Goal: Transaction & Acquisition: Purchase product/service

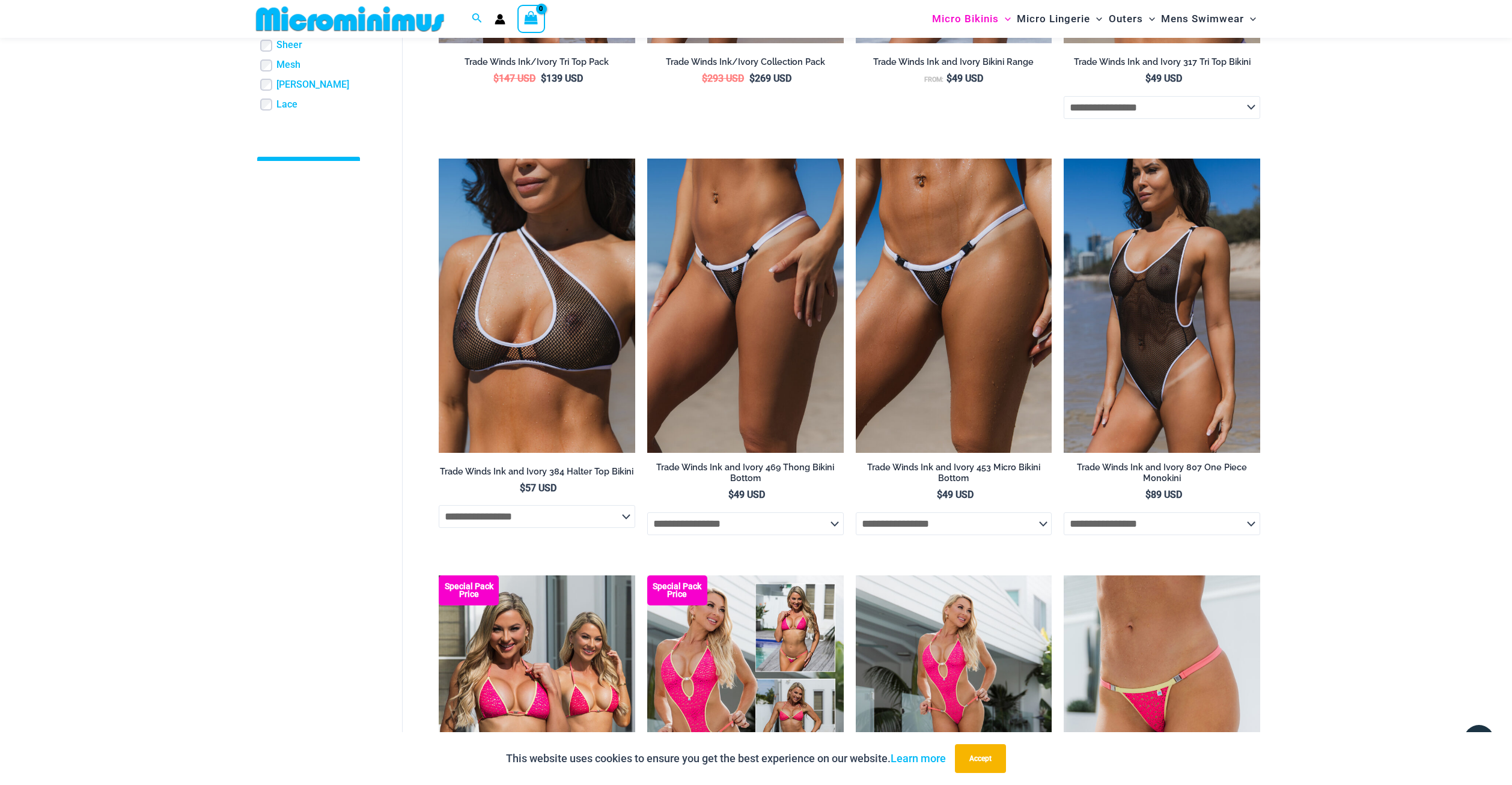
scroll to position [646, 0]
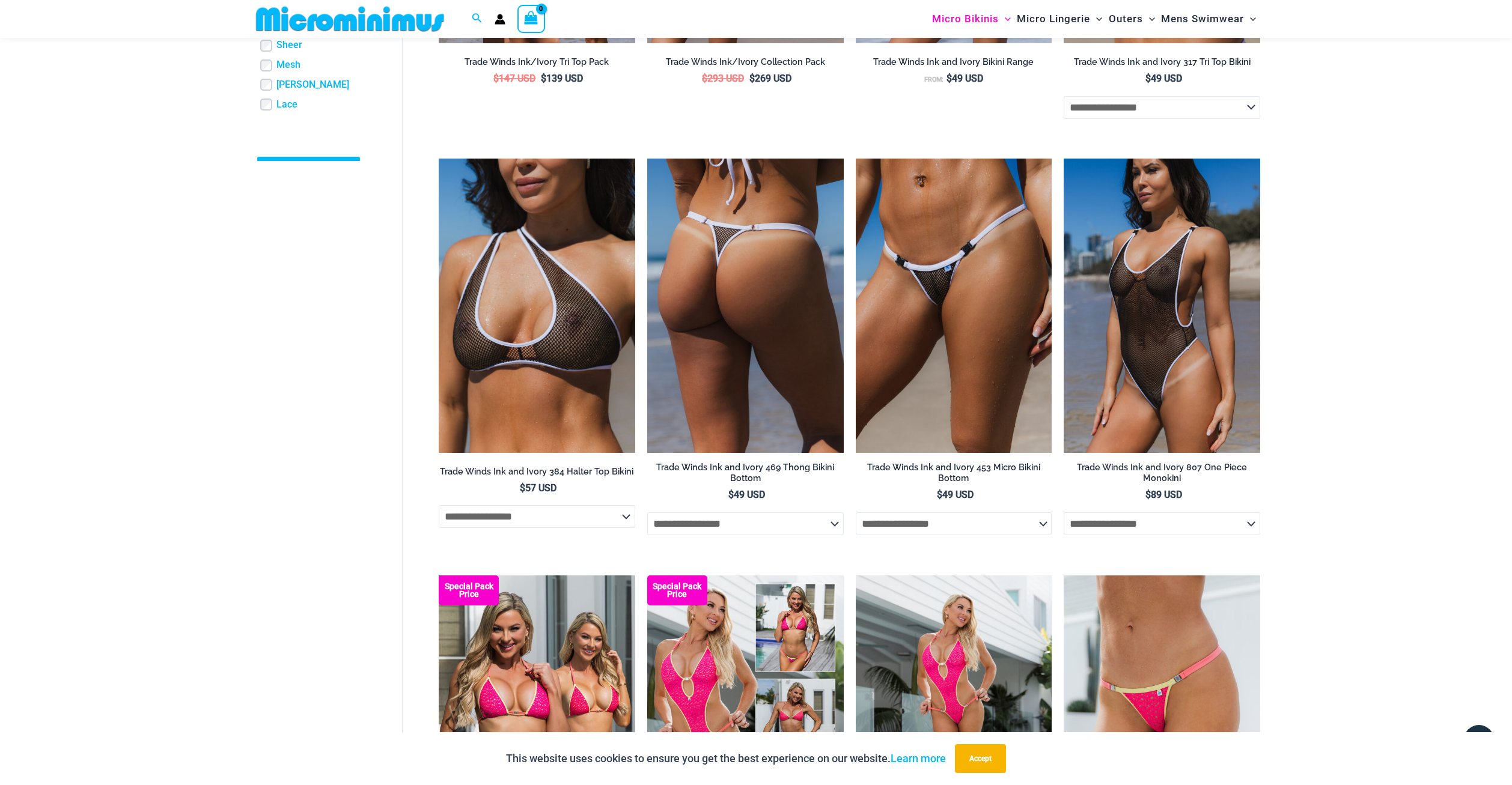
click at [761, 351] on img at bounding box center [745, 305] width 196 height 294
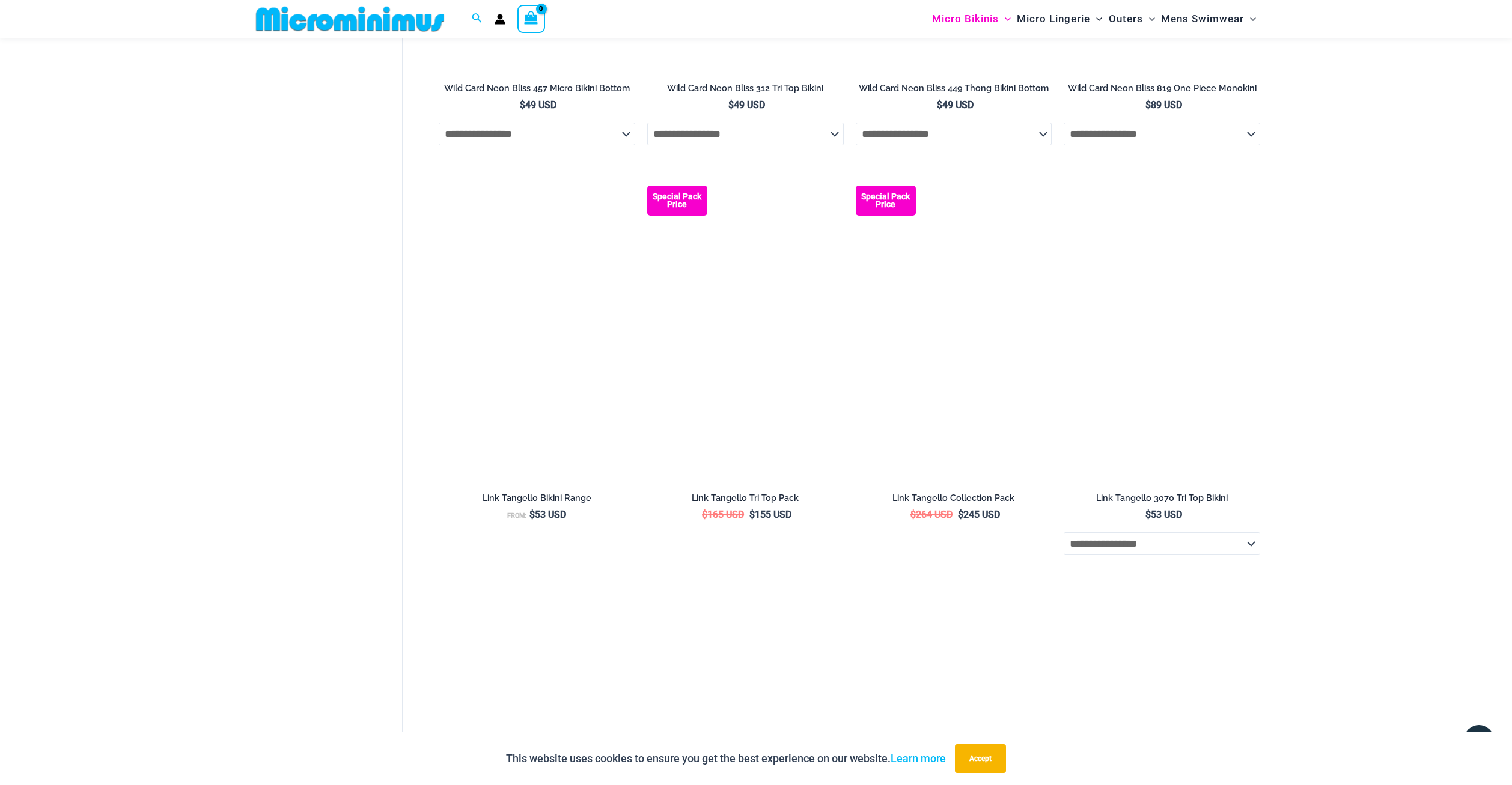
scroll to position [3112, 0]
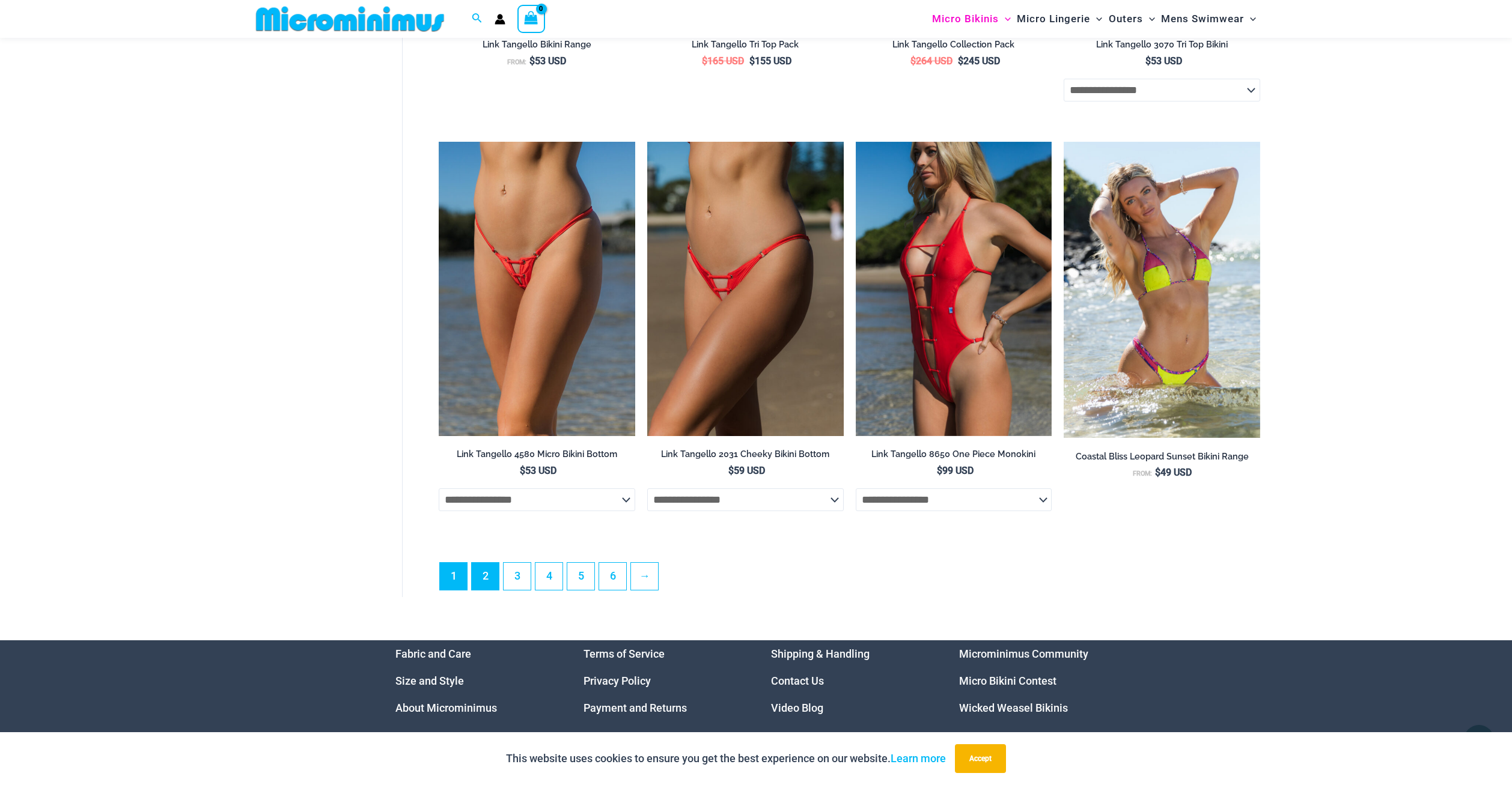
click at [483, 579] on link "2" at bounding box center [485, 576] width 27 height 27
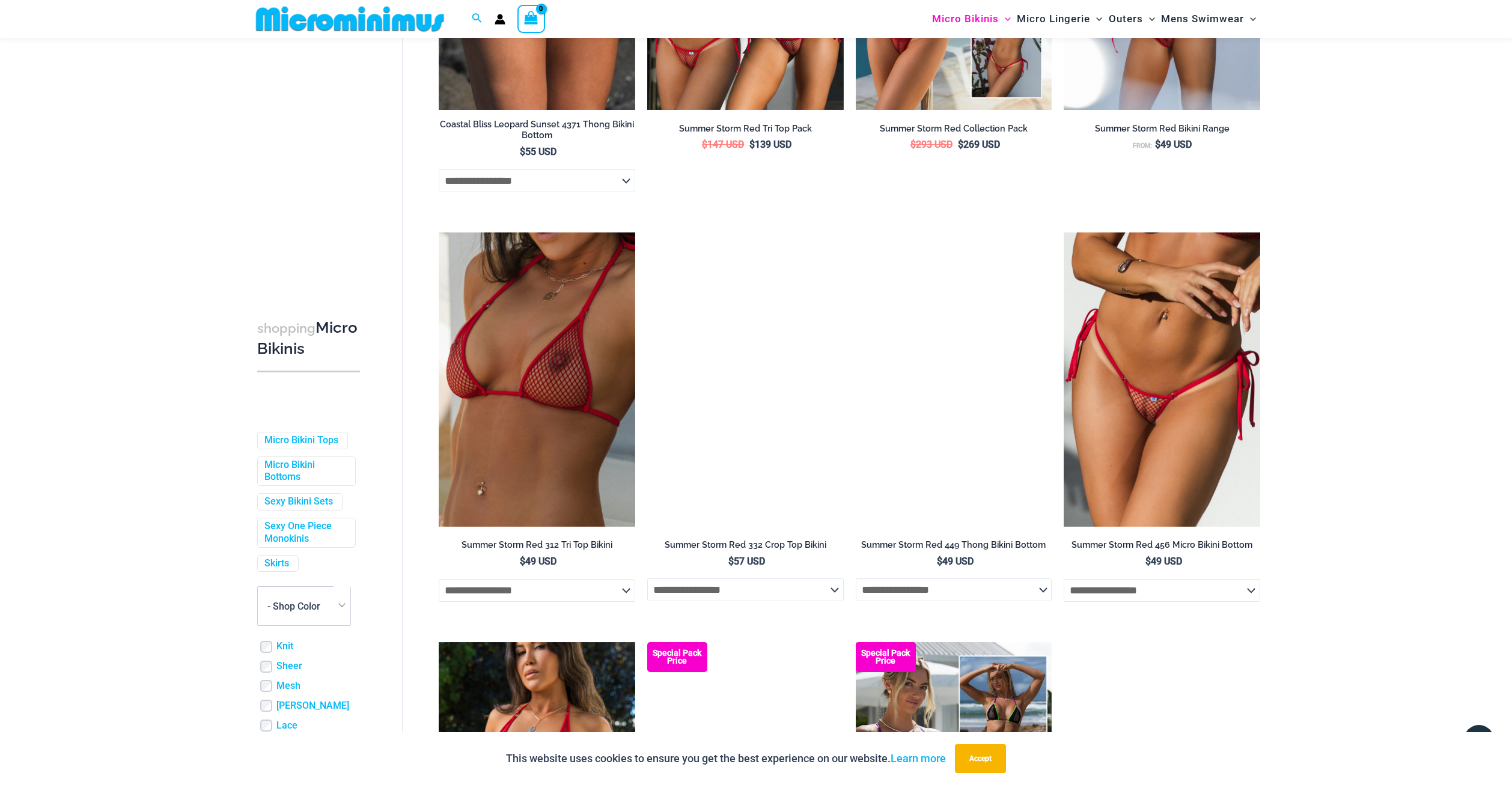
scroll to position [871, 0]
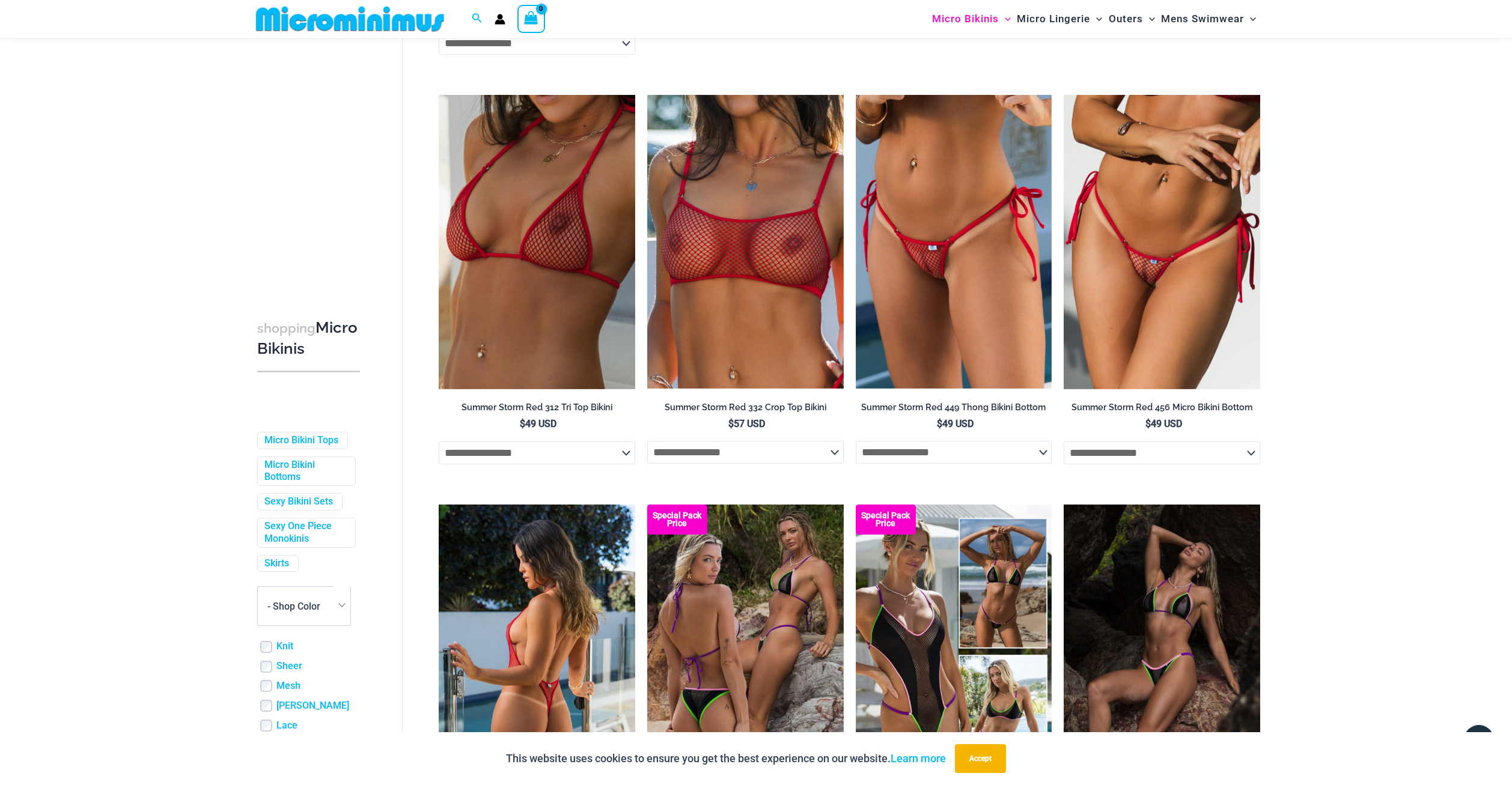
click at [542, 653] on img at bounding box center [536, 651] width 196 height 294
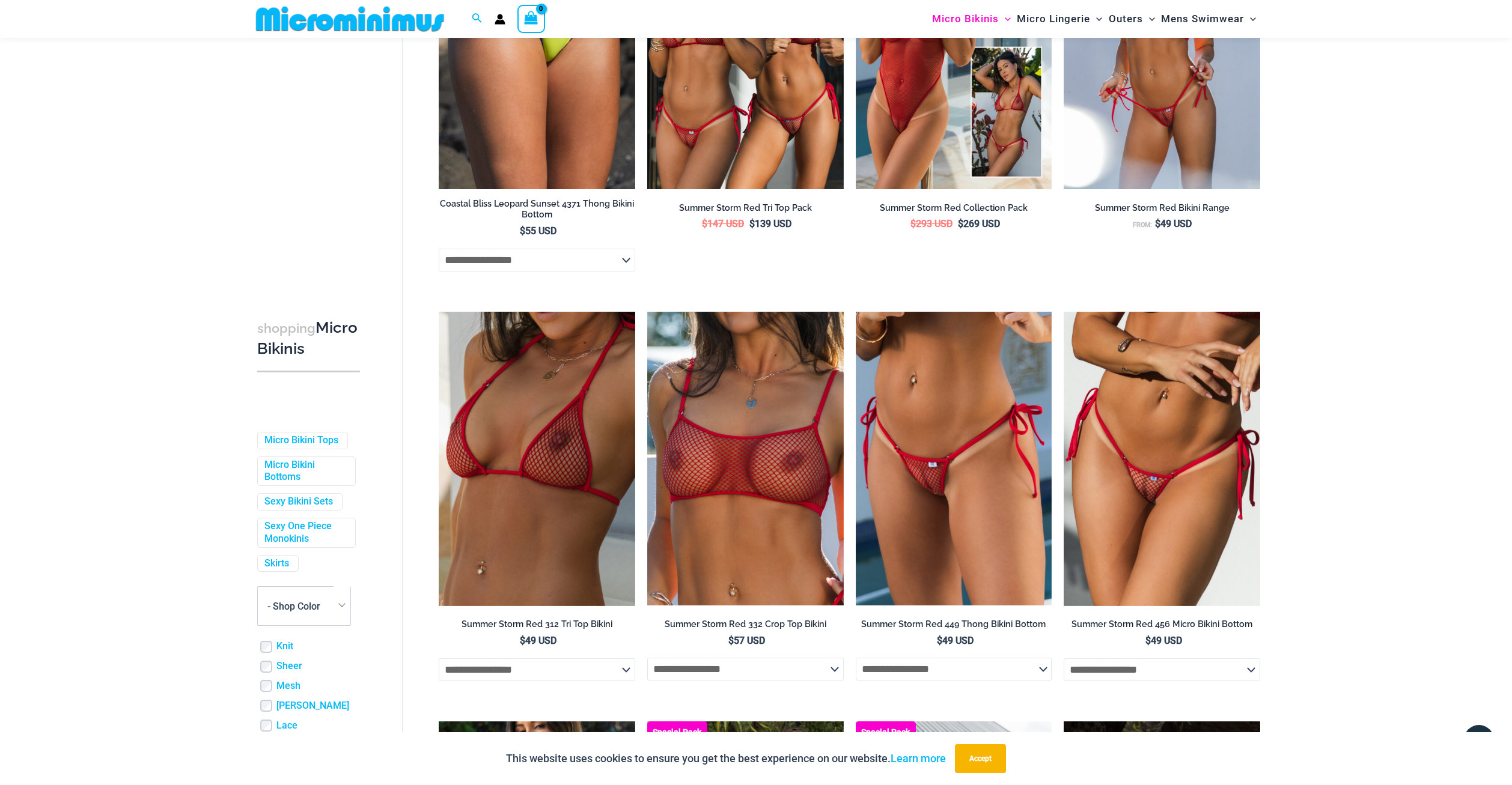
scroll to position [373, 0]
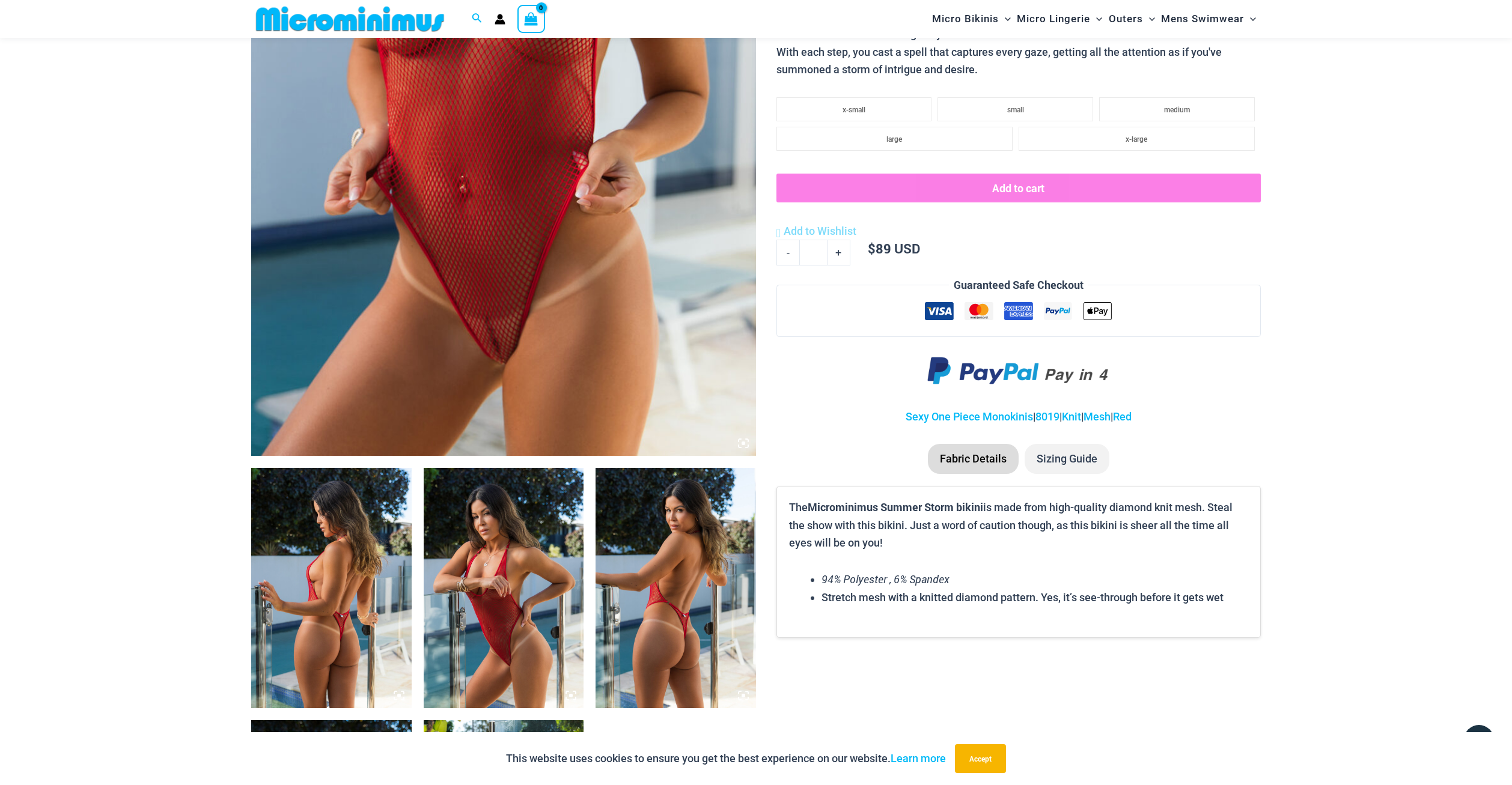
scroll to position [163, 0]
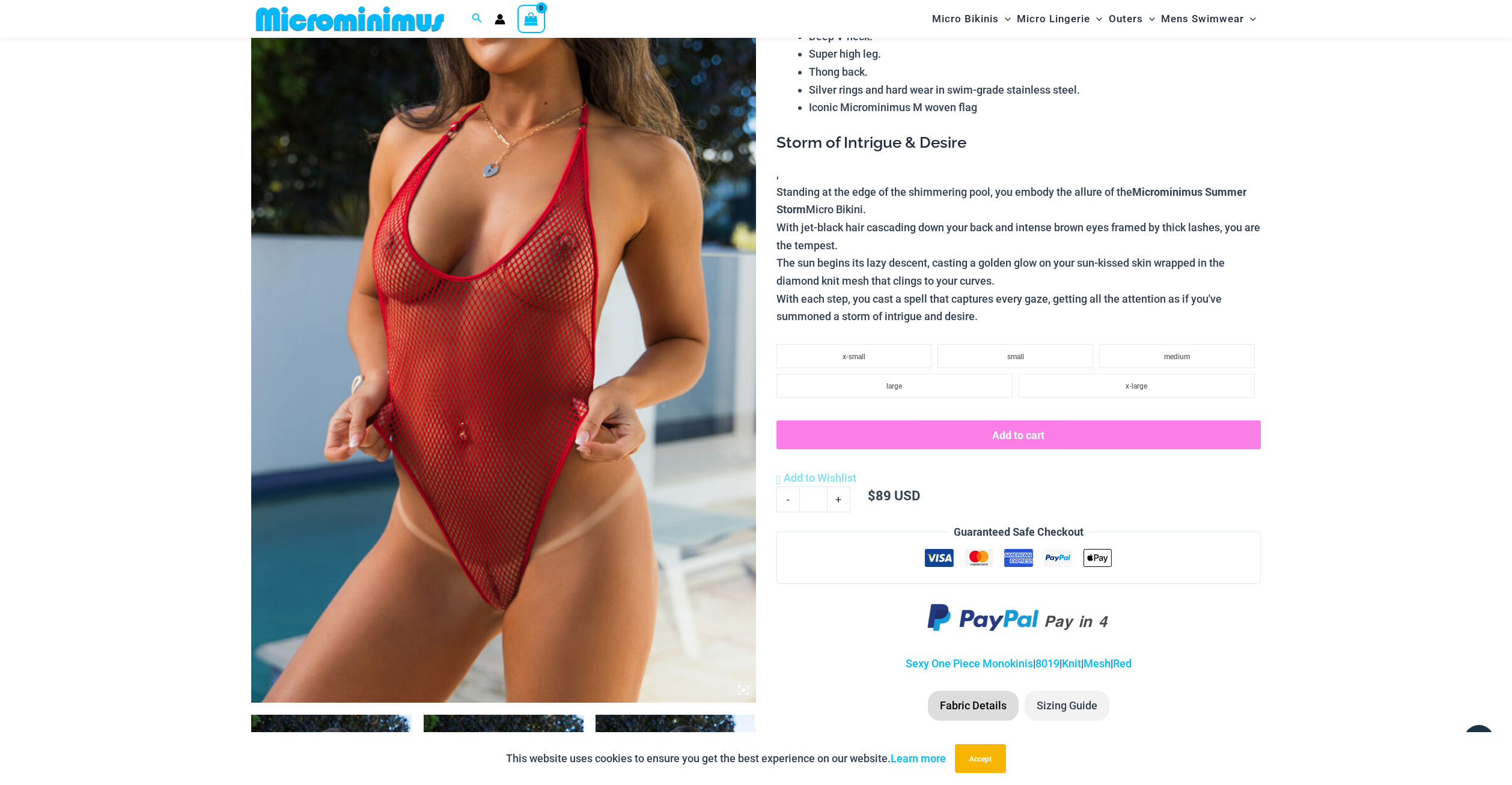
click at [468, 380] on img at bounding box center [503, 324] width 505 height 757
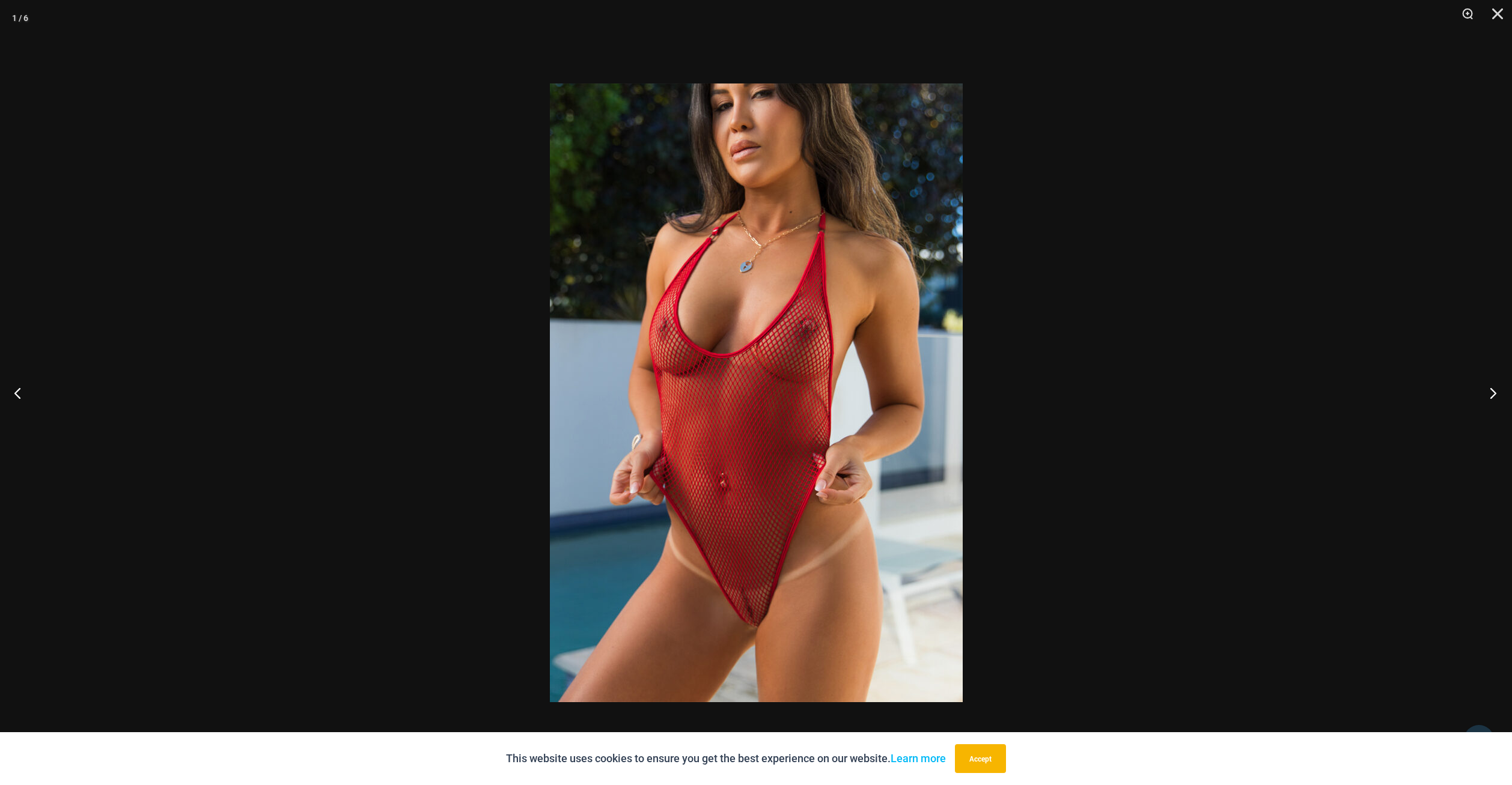
click at [1487, 386] on button "Next" at bounding box center [1489, 393] width 45 height 60
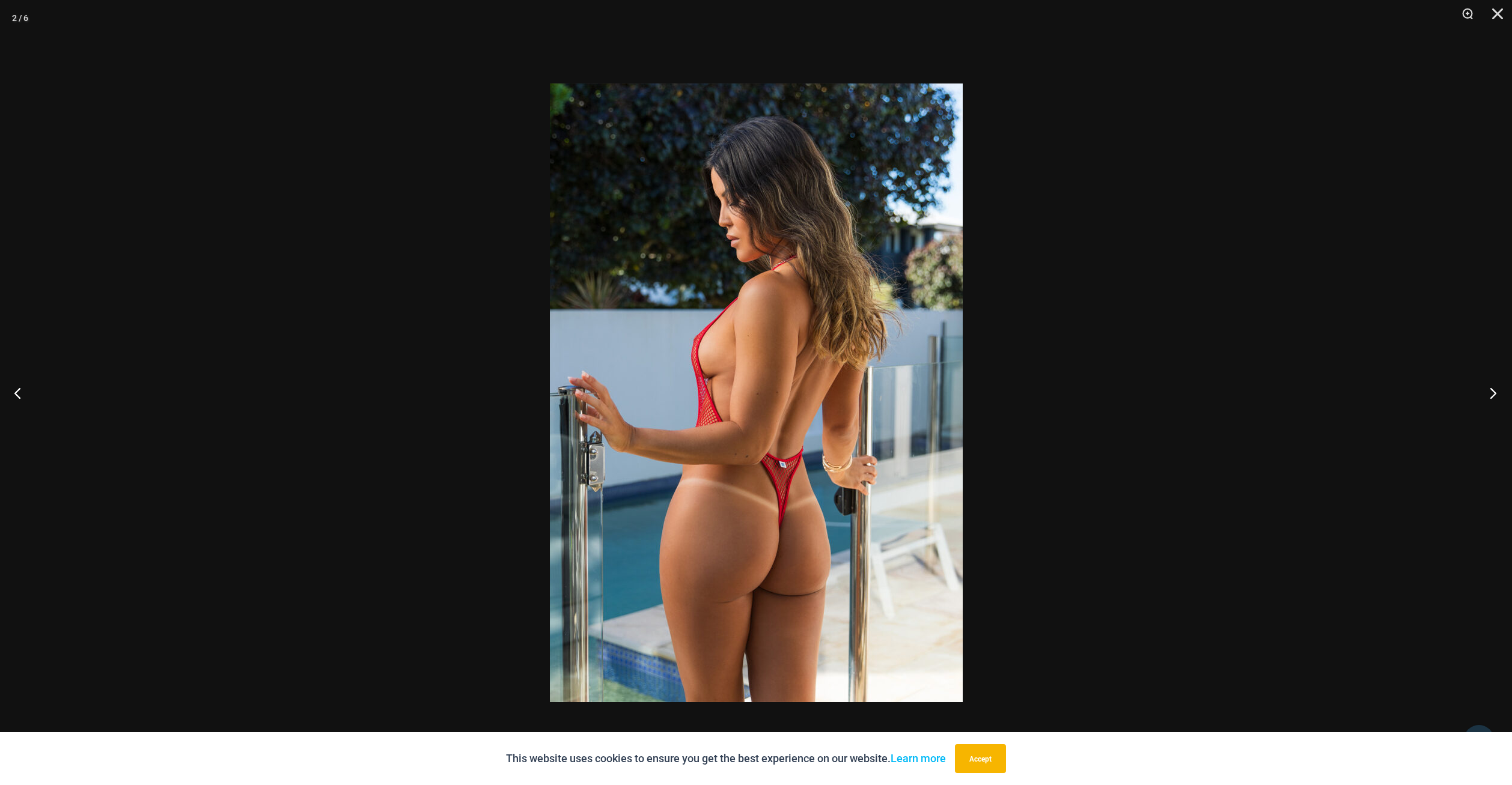
click at [1487, 386] on button "Next" at bounding box center [1489, 393] width 45 height 60
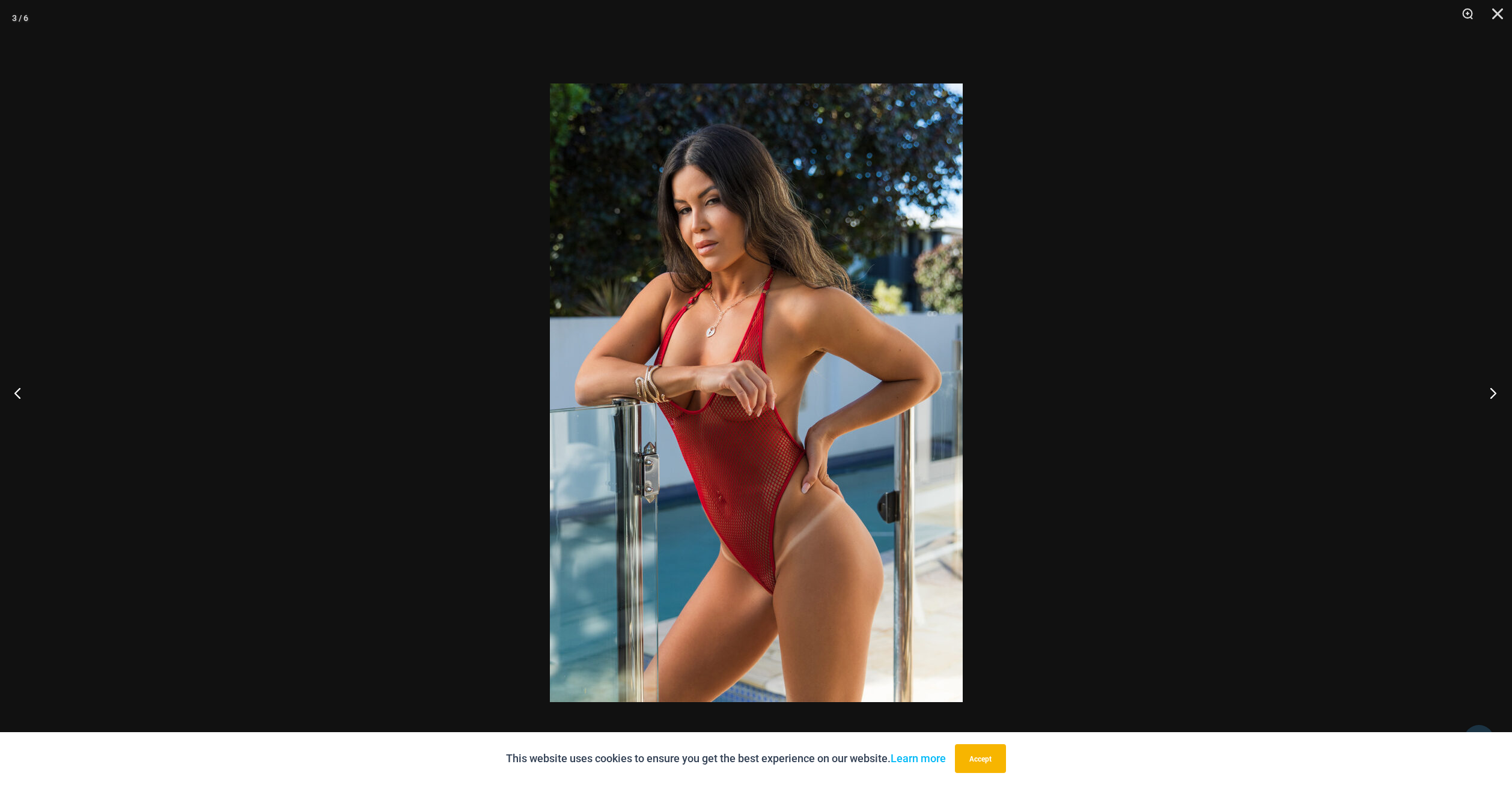
click at [1487, 386] on button "Next" at bounding box center [1489, 393] width 45 height 60
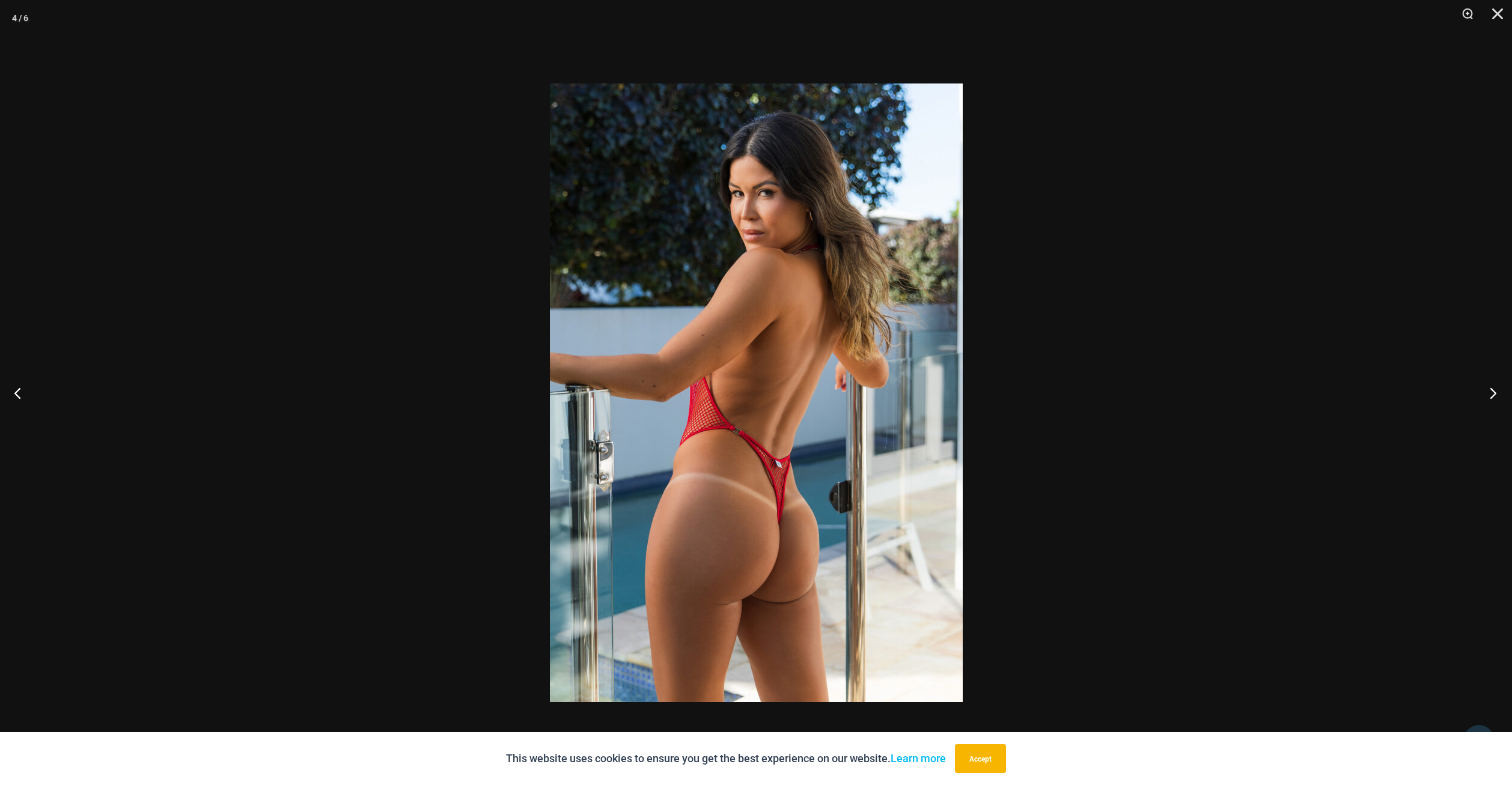
click at [1487, 386] on button "Next" at bounding box center [1489, 393] width 45 height 60
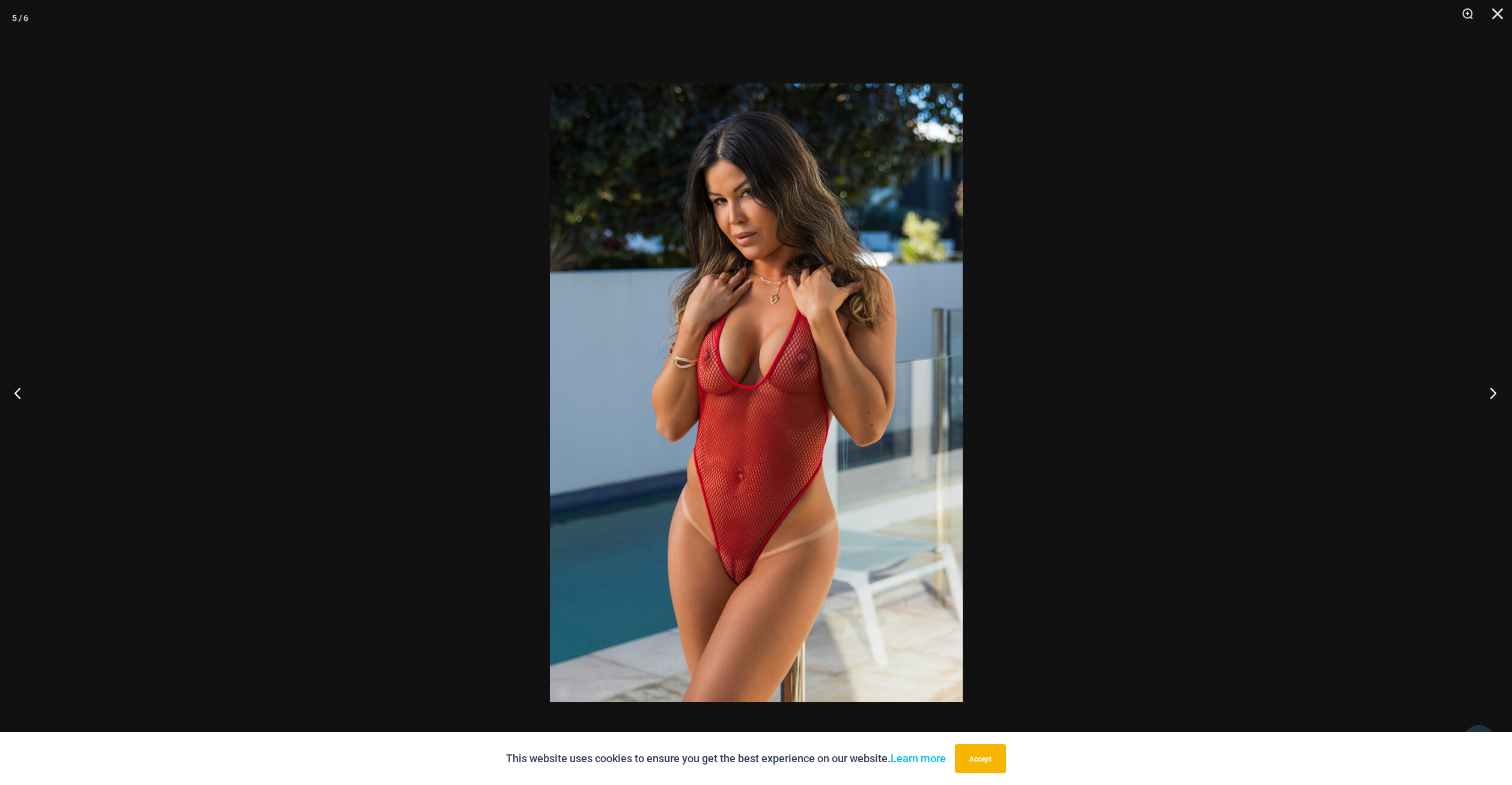
click at [1487, 386] on button "Next" at bounding box center [1489, 393] width 45 height 60
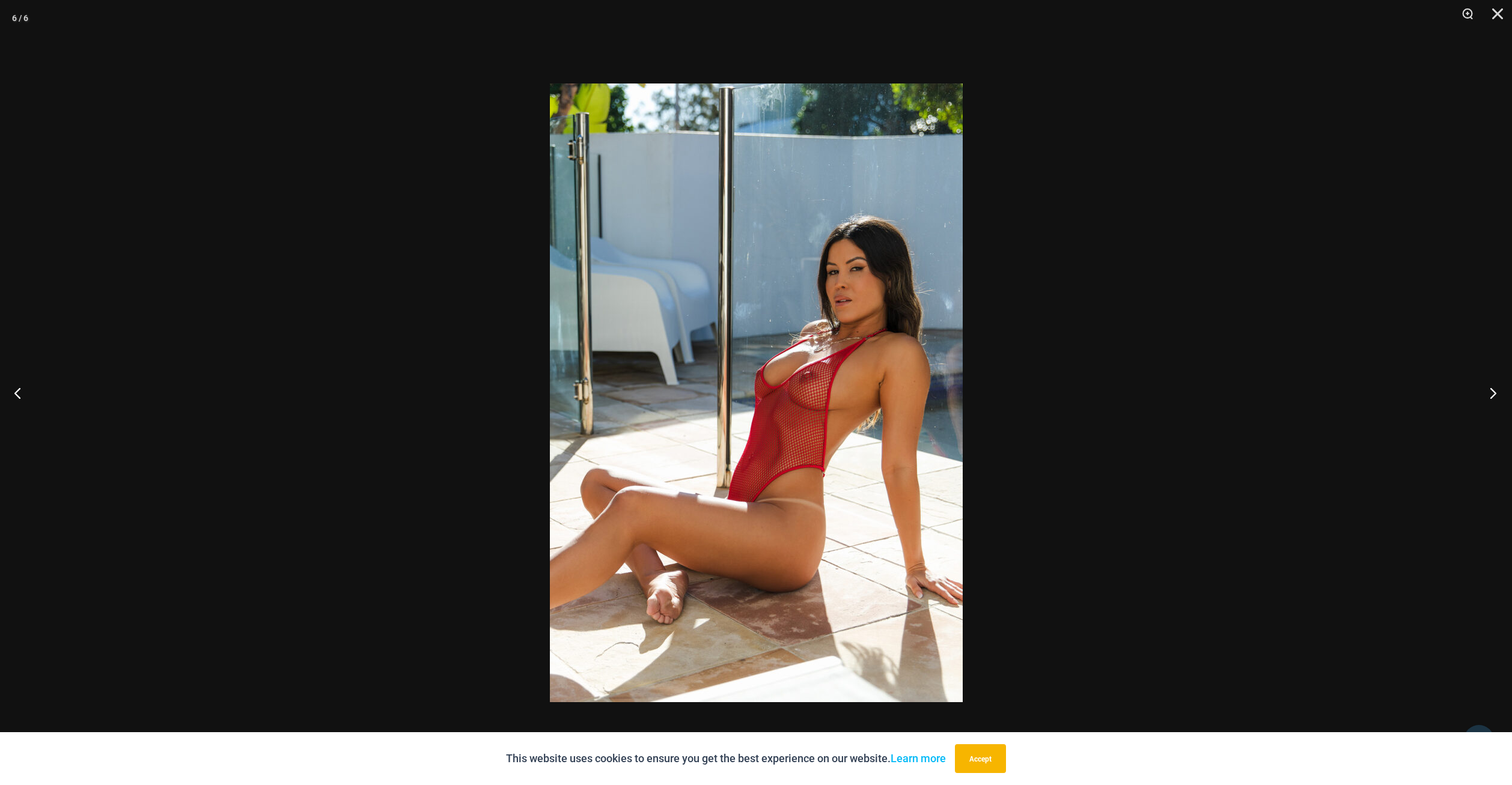
click at [1487, 386] on button "Next" at bounding box center [1489, 393] width 45 height 60
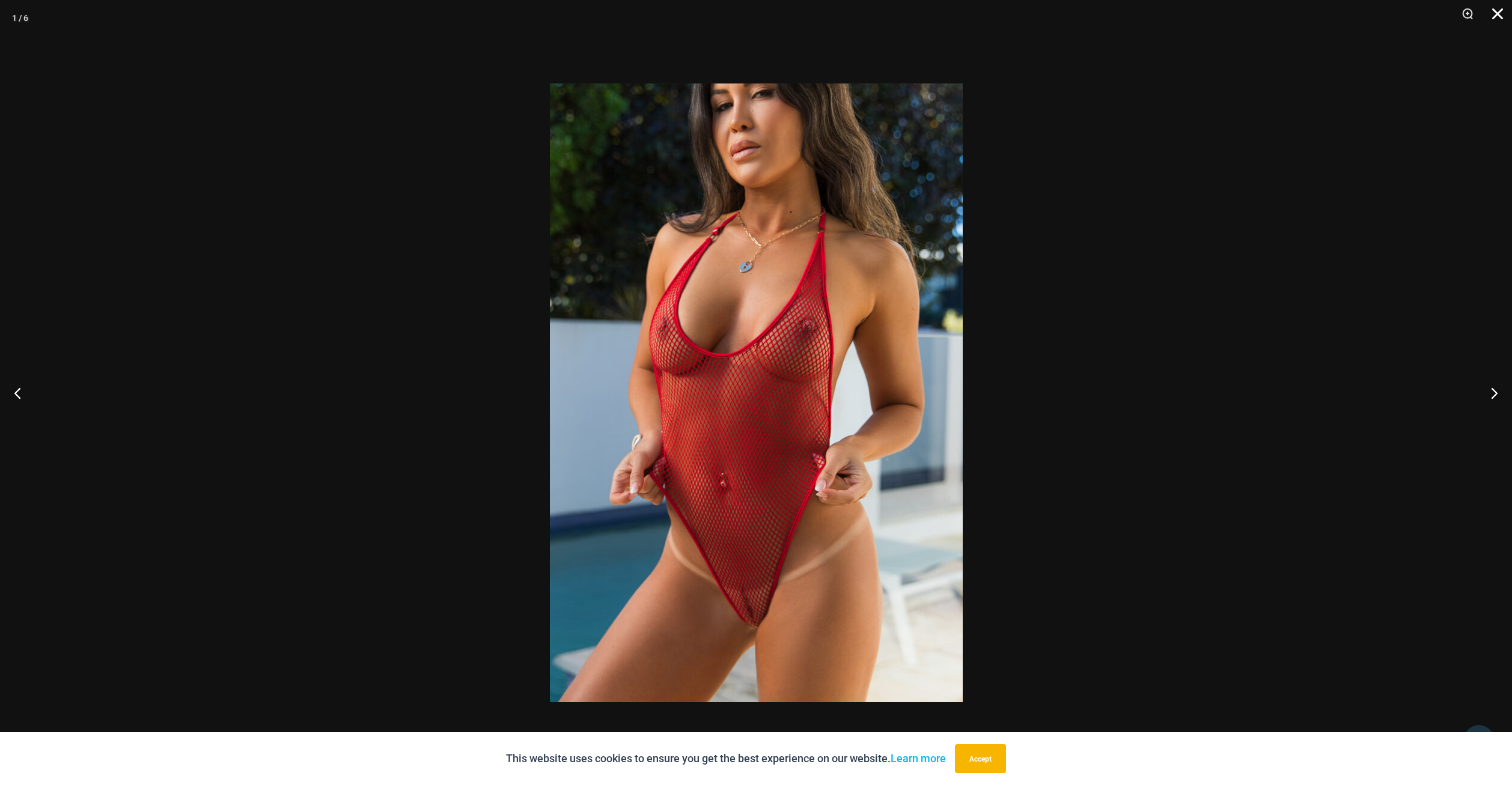
click at [1495, 18] on button "Close" at bounding box center [1493, 18] width 30 height 36
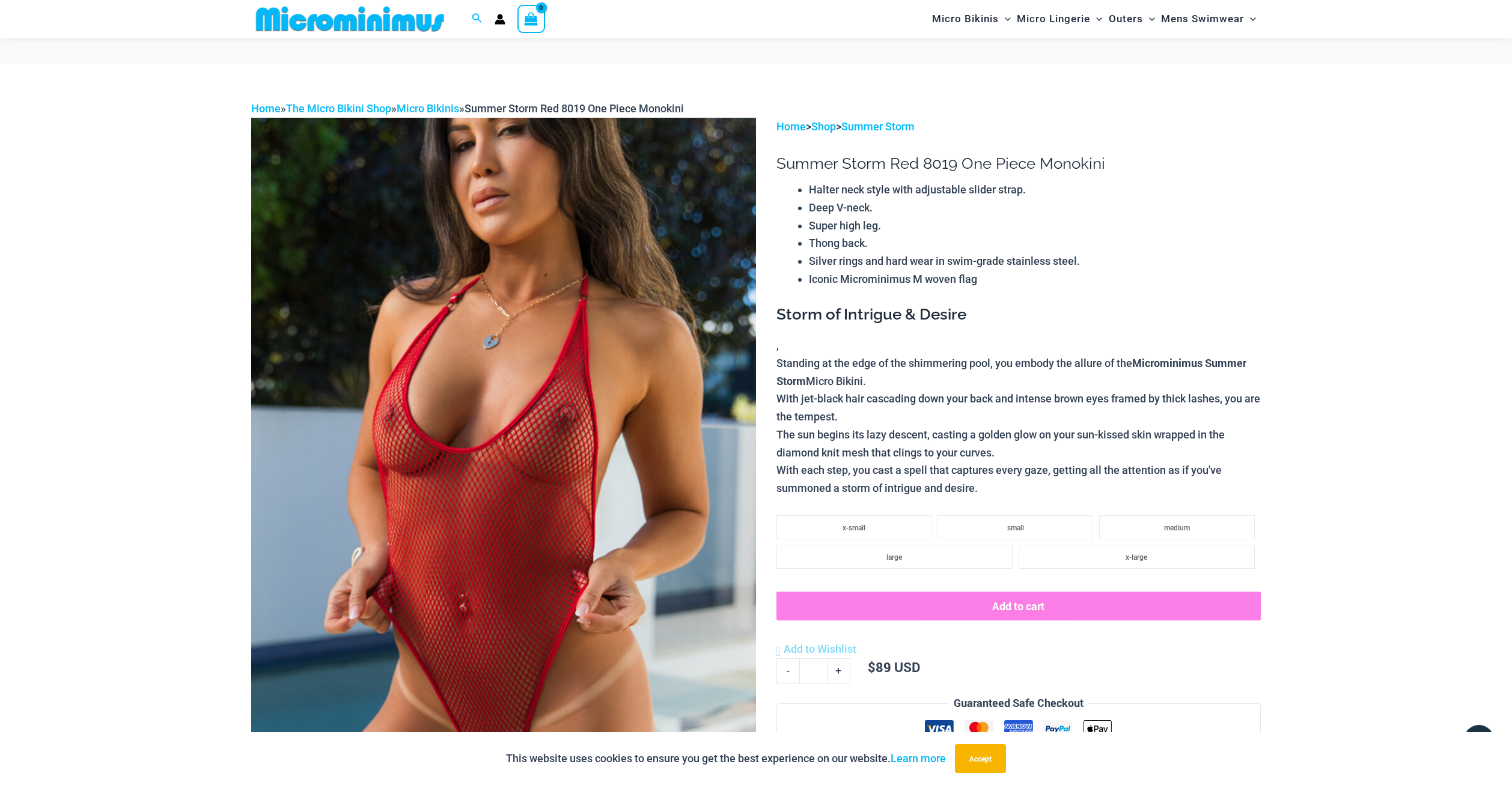
scroll to position [366, 0]
